Goal: Check status: Check status

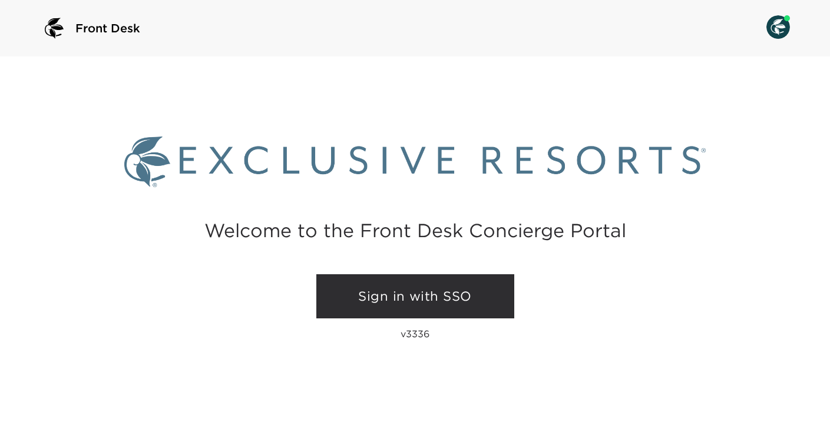
click at [392, 282] on link "Sign in with SSO" at bounding box center [415, 296] width 198 height 45
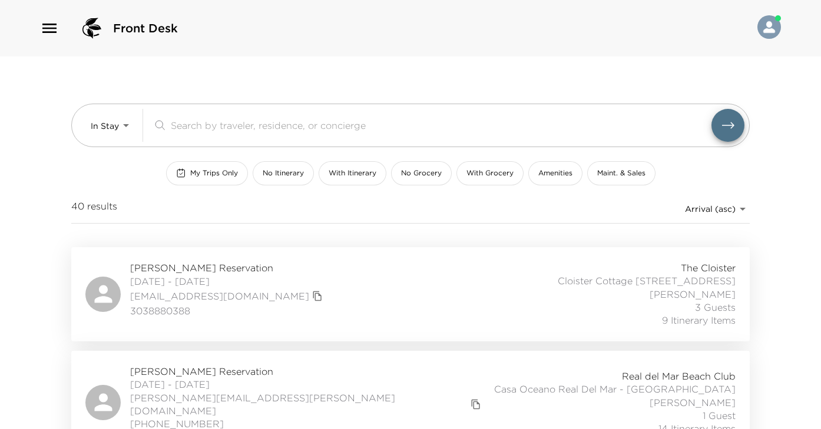
click at [427, 297] on div "Tim Hanson Reservation 08/27/2025 - 09/03/2025 tahmaine@gmail.com 3038880388 Th…" at bounding box center [410, 294] width 650 height 66
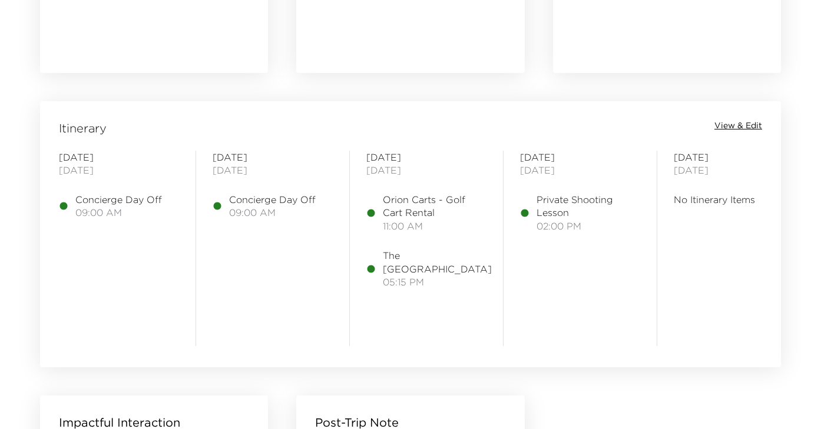
click at [724, 131] on span "View & Edit" at bounding box center [738, 126] width 48 height 12
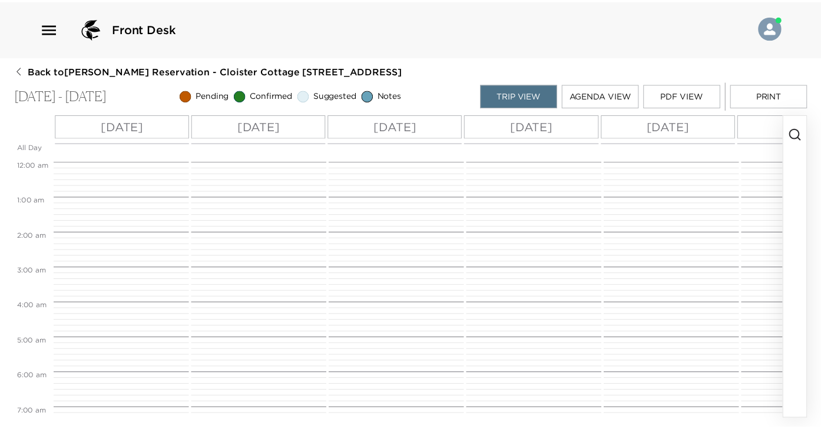
scroll to position [318, 0]
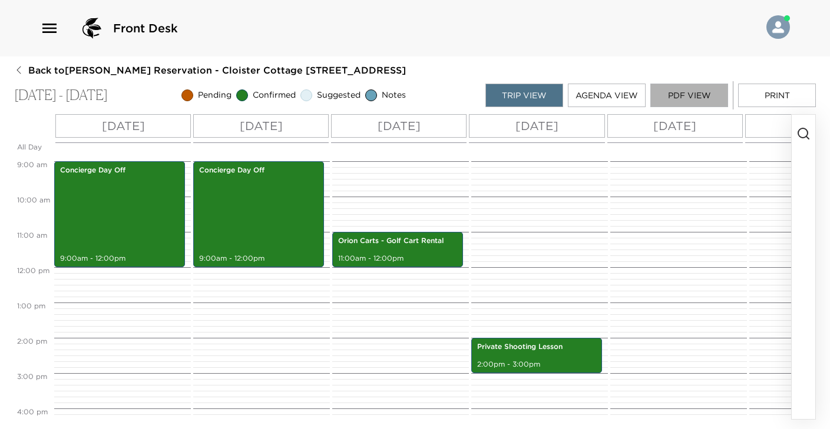
click at [690, 94] on button "PDF View" at bounding box center [689, 96] width 78 height 24
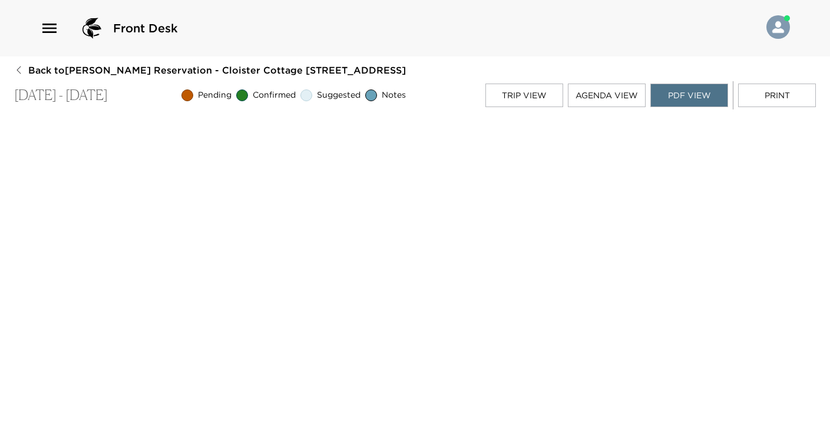
click at [466, 49] on div "Front Desk" at bounding box center [415, 28] width 830 height 57
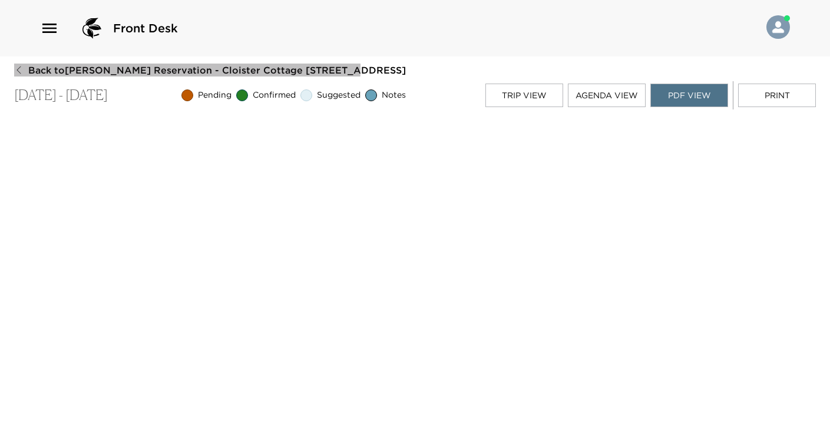
click at [54, 67] on span "Back to Tim Hanson Reservation - Cloister Cottage 901 Sea Island, GA" at bounding box center [216, 70] width 377 height 13
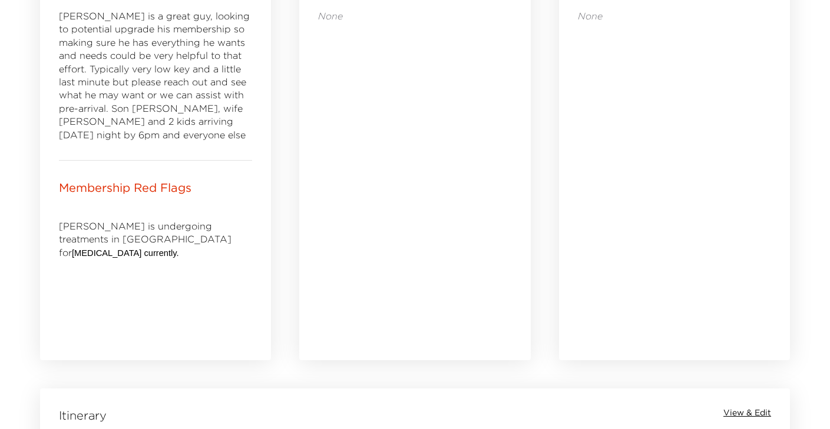
scroll to position [591, 0]
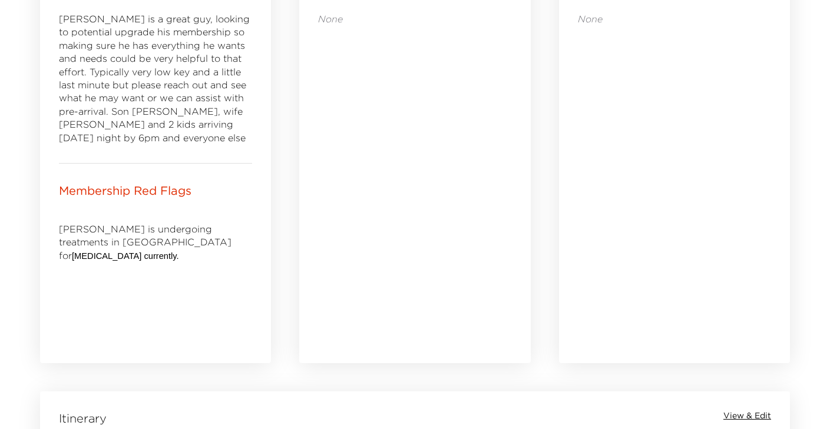
drag, startPoint x: 173, startPoint y: 243, endPoint x: 56, endPoint y: 244, distance: 116.6
click at [56, 243] on div "Membership Red Flags Tim is undergoing treatments in NYC for esophageal cancer …" at bounding box center [155, 264] width 231 height 200
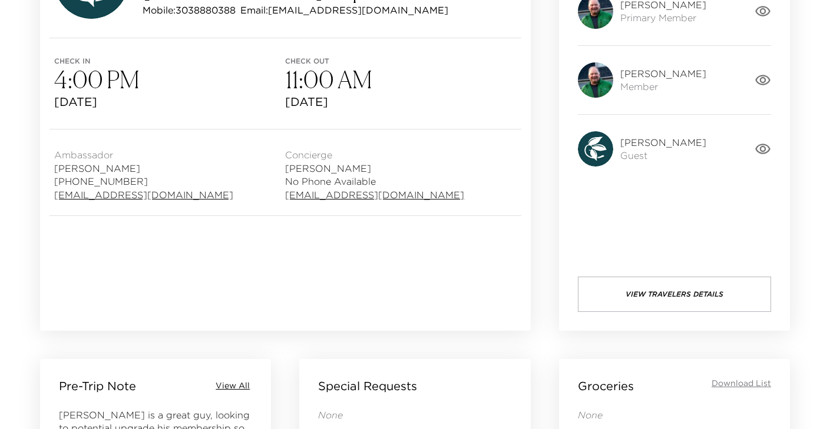
scroll to position [0, 0]
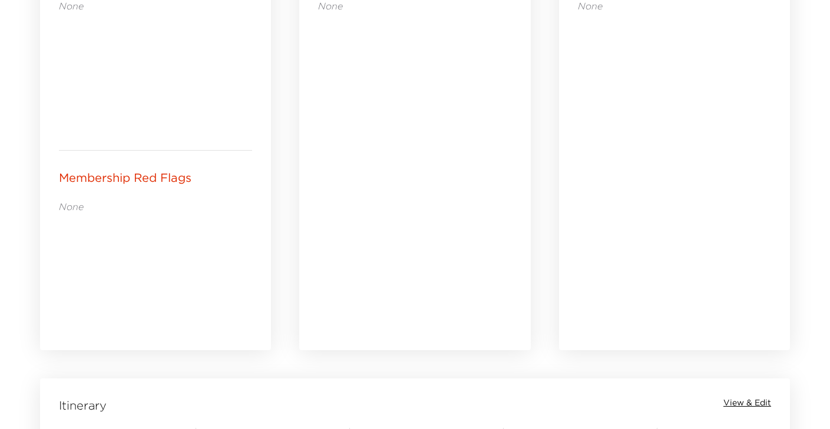
scroll to position [606, 0]
click at [759, 397] on span "View & Edit" at bounding box center [747, 401] width 48 height 12
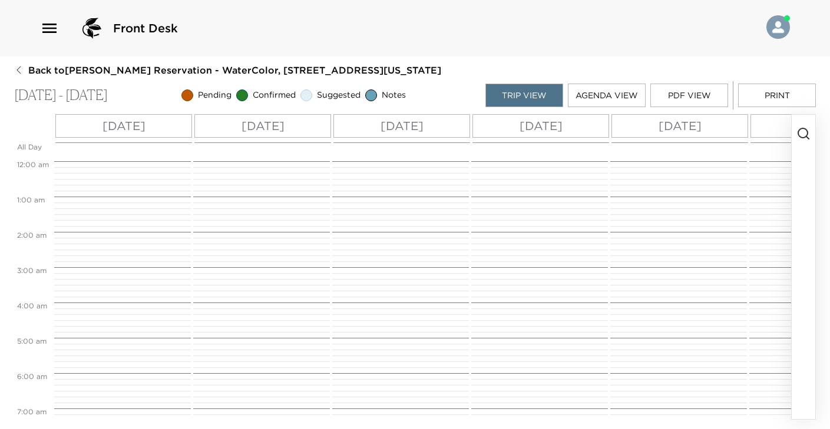
scroll to position [283, 0]
click at [34, 70] on span "Back to Barbara White Reservation - WaterColor, 154 Wiregrass Way Emerald Coast…" at bounding box center [234, 70] width 413 height 13
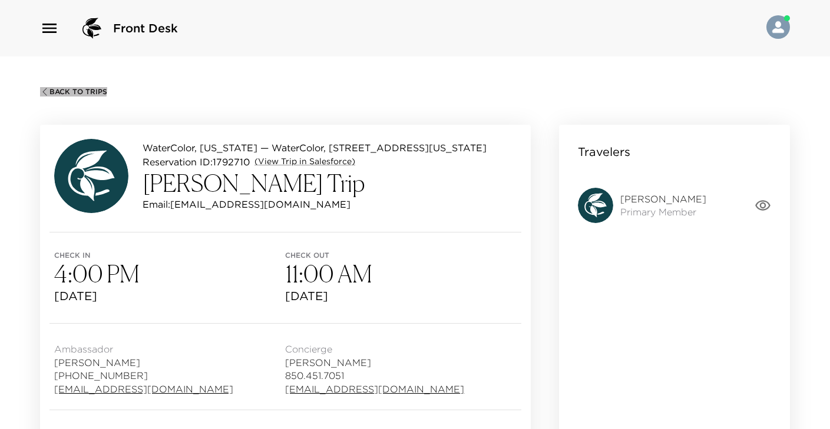
click at [60, 88] on span "Back To Trips" at bounding box center [78, 92] width 58 height 8
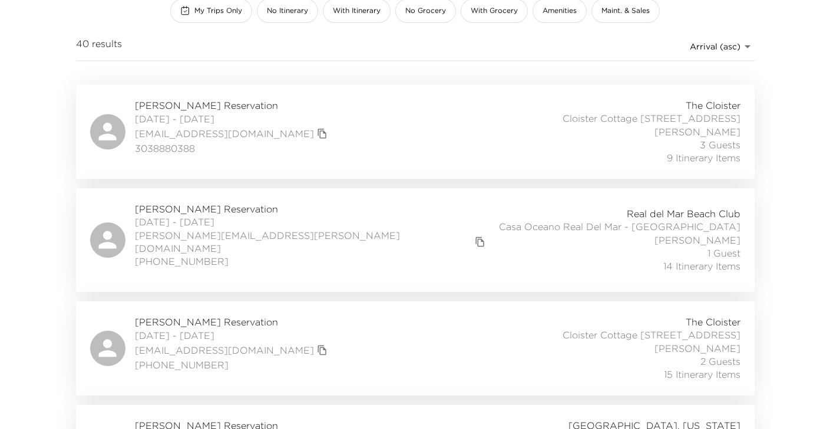
scroll to position [165, 0]
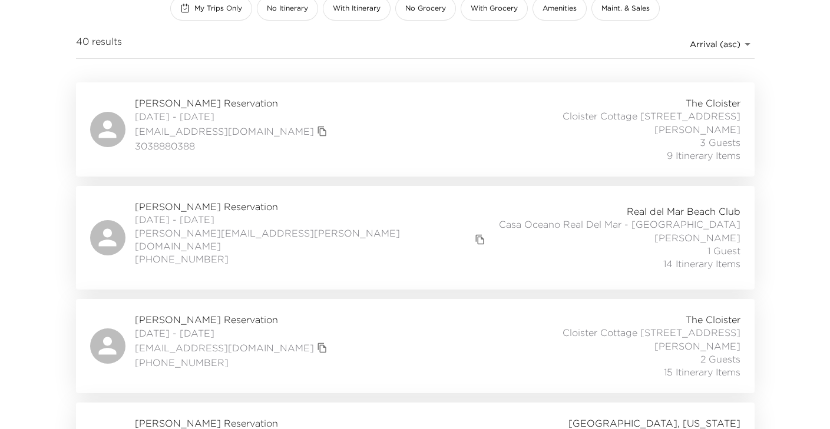
click at [371, 125] on div "Tim Hanson Reservation 08/27/2025 - 09/03/2025 tahmaine@gmail.com 3038880388 Th…" at bounding box center [415, 130] width 650 height 66
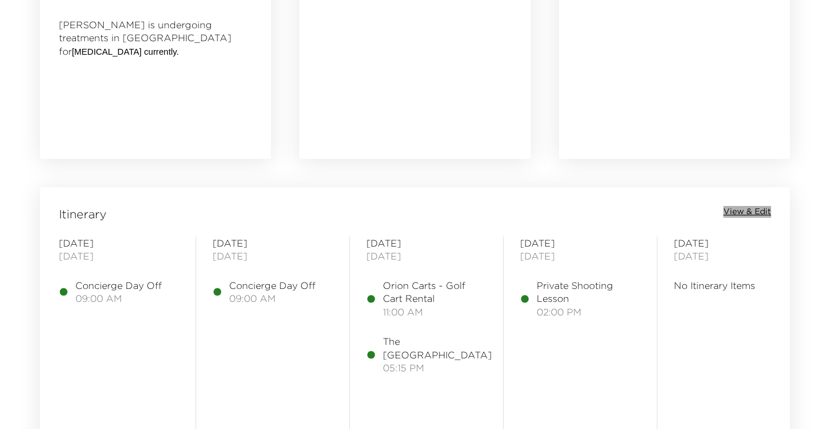
click at [737, 215] on span "View & Edit" at bounding box center [747, 212] width 48 height 12
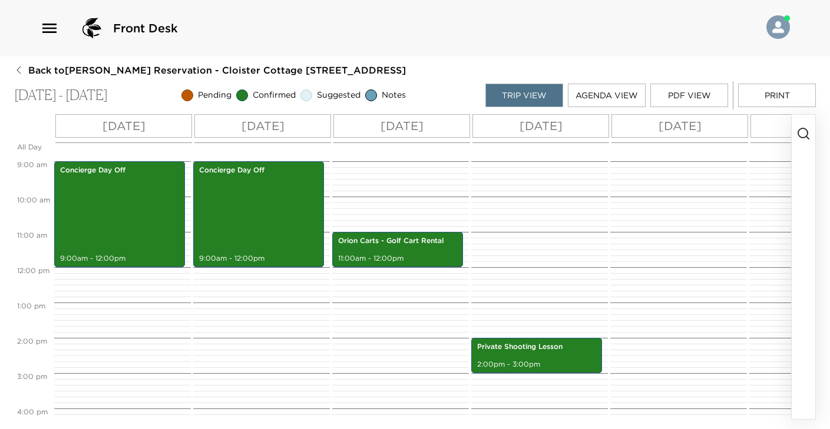
scroll to position [384, 0]
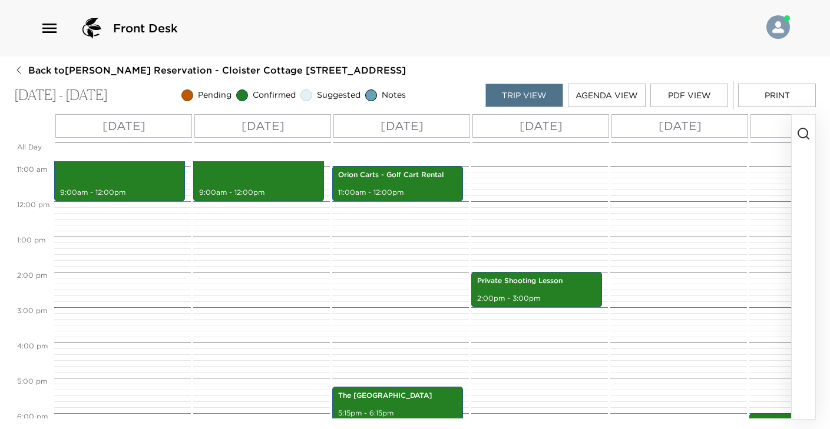
click at [704, 93] on button "PDF View" at bounding box center [689, 96] width 78 height 24
